Goal: Task Accomplishment & Management: Manage account settings

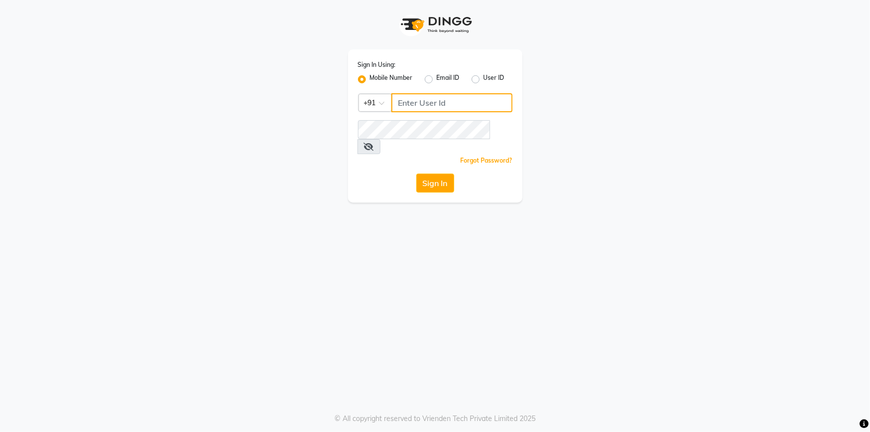
click at [425, 102] on input "Username" at bounding box center [451, 102] width 121 height 19
type input "9702243494"
click at [364, 243] on div "Sign In Using: Mobile Number Email ID User ID Country Code × [PHONE_NUMBER] Rem…" at bounding box center [435, 216] width 870 height 432
click at [429, 174] on button "Sign In" at bounding box center [435, 183] width 38 height 19
click at [423, 219] on div "Sign In Using: Mobile Number Email ID User ID Country Code × [PHONE_NUMBER] Rem…" at bounding box center [435, 216] width 870 height 432
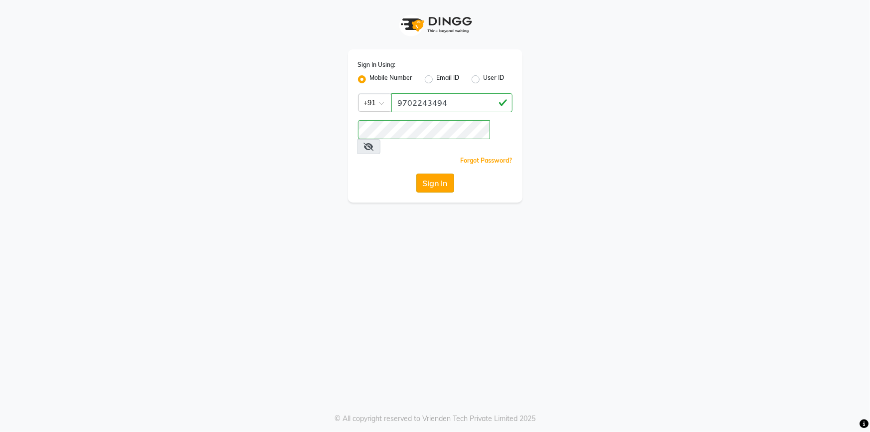
click at [438, 174] on button "Sign In" at bounding box center [435, 183] width 38 height 19
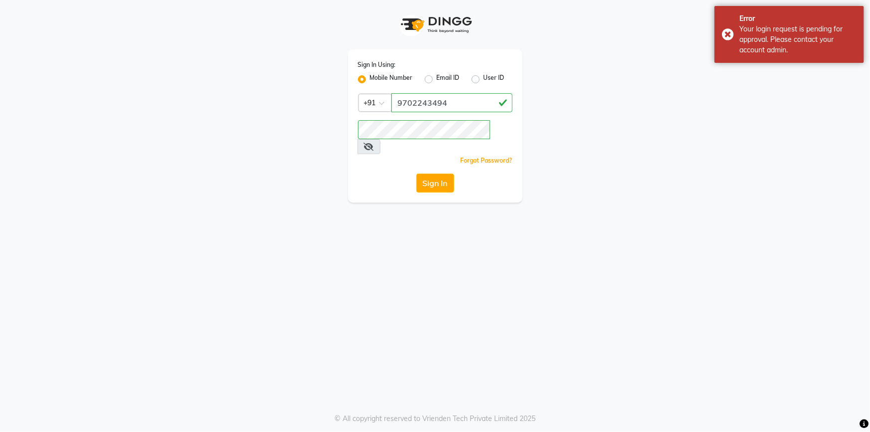
click at [689, 99] on div "Sign In Using: Mobile Number Email ID User ID Country Code × [PHONE_NUMBER] Rem…" at bounding box center [435, 101] width 568 height 202
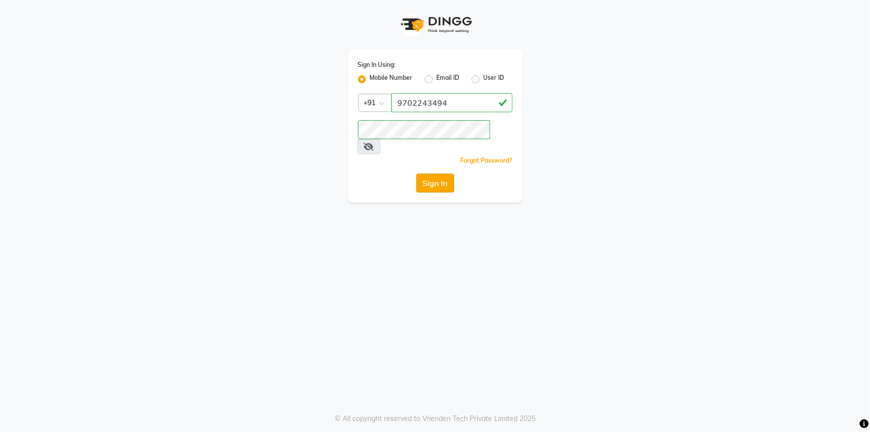
click at [440, 174] on button "Sign In" at bounding box center [435, 183] width 38 height 19
click at [424, 174] on button "Sign In" at bounding box center [435, 183] width 38 height 19
click at [422, 174] on button "Sign In" at bounding box center [435, 183] width 38 height 19
click at [425, 174] on button "Sign In" at bounding box center [435, 183] width 38 height 19
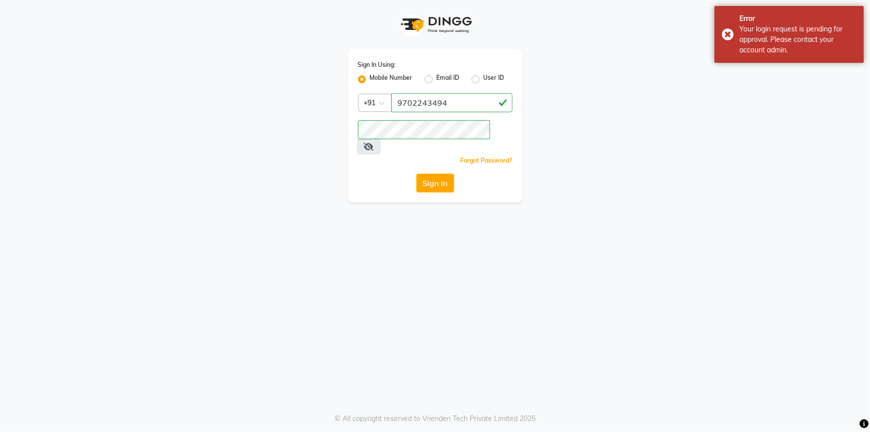
click at [162, 168] on div "Sign In Using: Mobile Number Email ID User ID Country Code × [PHONE_NUMBER] Rem…" at bounding box center [435, 101] width 568 height 202
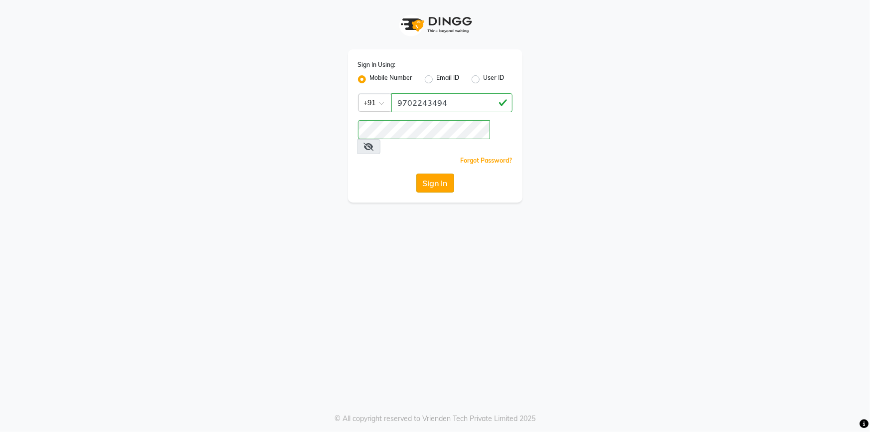
click at [446, 174] on button "Sign In" at bounding box center [435, 183] width 38 height 19
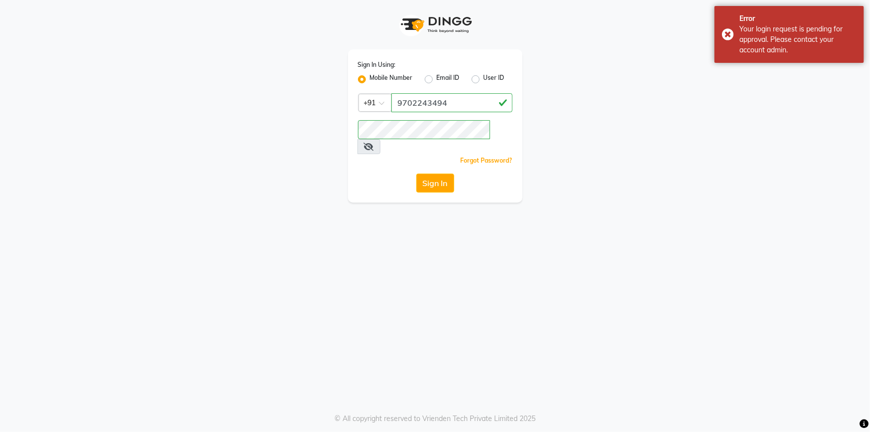
click at [638, 280] on div "Sign In Using: Mobile Number Email ID User ID Country Code × [PHONE_NUMBER] Rem…" at bounding box center [435, 216] width 870 height 432
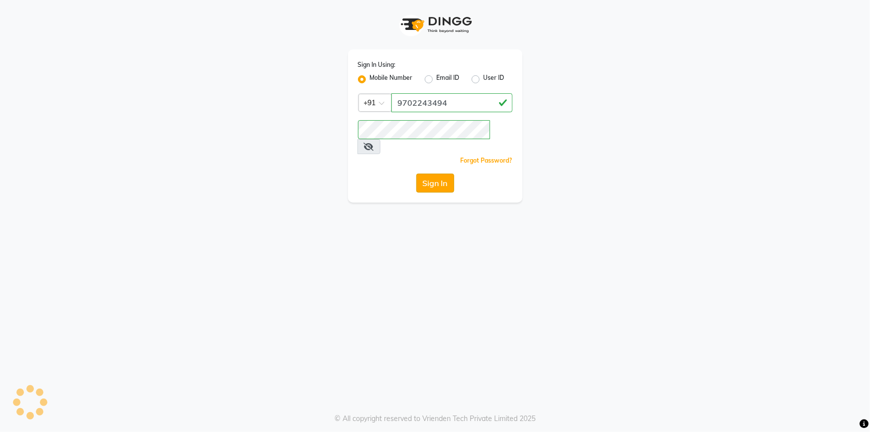
click at [423, 174] on button "Sign In" at bounding box center [435, 183] width 38 height 19
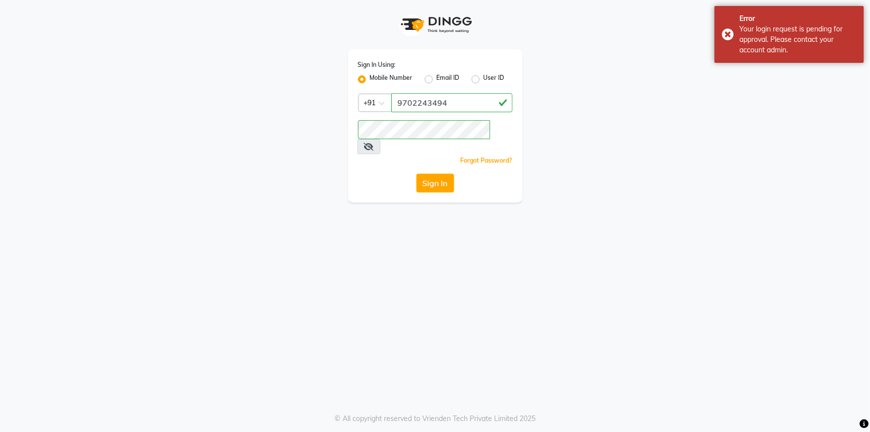
click at [414, 277] on div "Sign In Using: Mobile Number Email ID User ID Country Code × [PHONE_NUMBER] Rem…" at bounding box center [435, 216] width 870 height 432
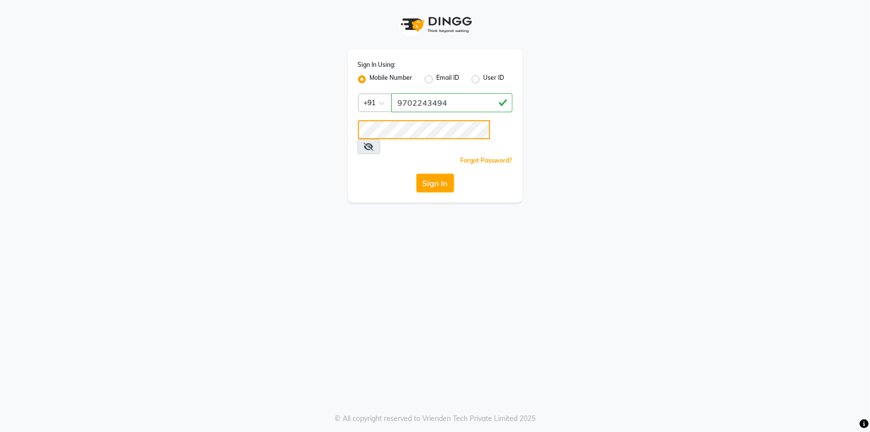
click at [344, 131] on div "Sign In Using: Mobile Number Email ID User ID Country Code × [PHONE_NUMBER] Rem…" at bounding box center [435, 101] width 189 height 202
click at [438, 180] on div "Sign In Using: Mobile Number Email ID User ID Country Code × [PHONE_NUMBER] Rem…" at bounding box center [435, 125] width 175 height 153
click at [438, 174] on button "Sign In" at bounding box center [435, 183] width 38 height 19
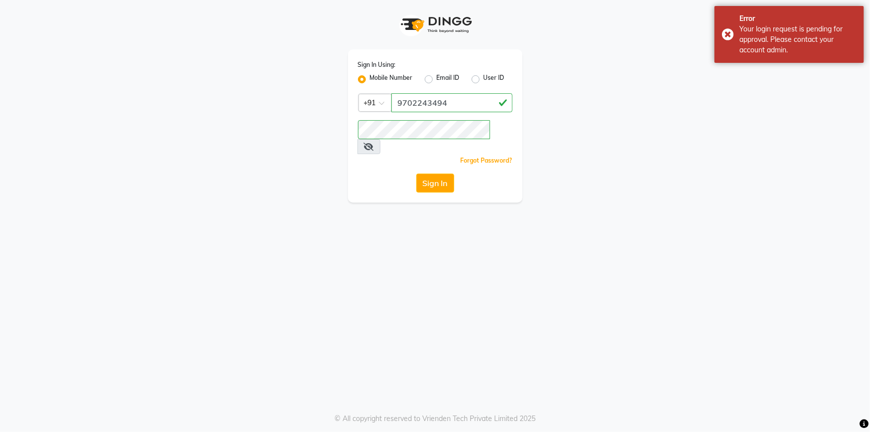
click at [397, 224] on div "Sign In Using: Mobile Number Email ID User ID Country Code × [PHONE_NUMBER] Rem…" at bounding box center [435, 216] width 870 height 432
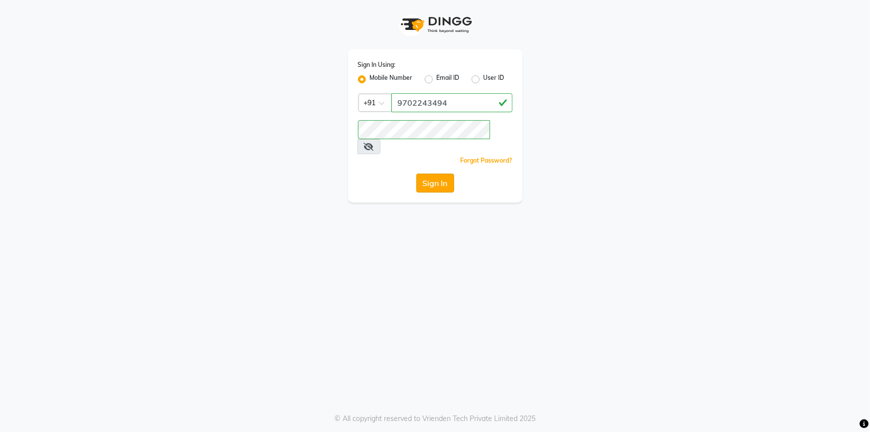
click at [444, 174] on button "Sign In" at bounding box center [435, 183] width 38 height 19
